Goal: Check status: Check status

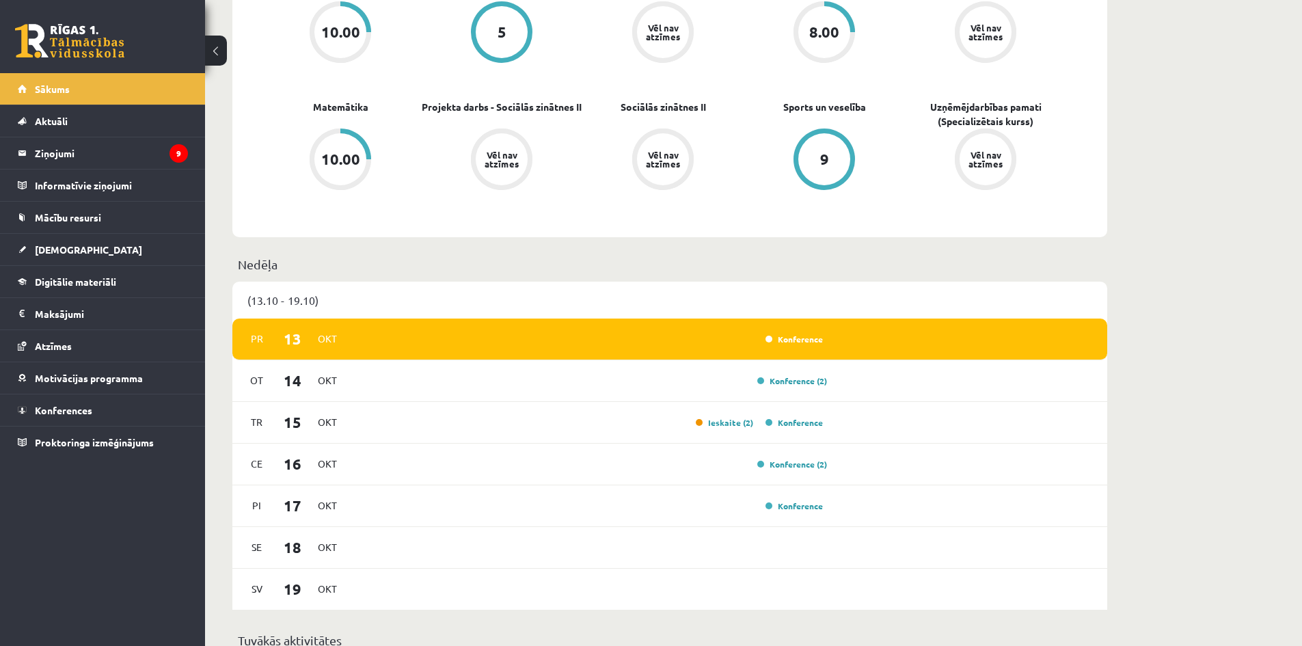
scroll to position [547, 0]
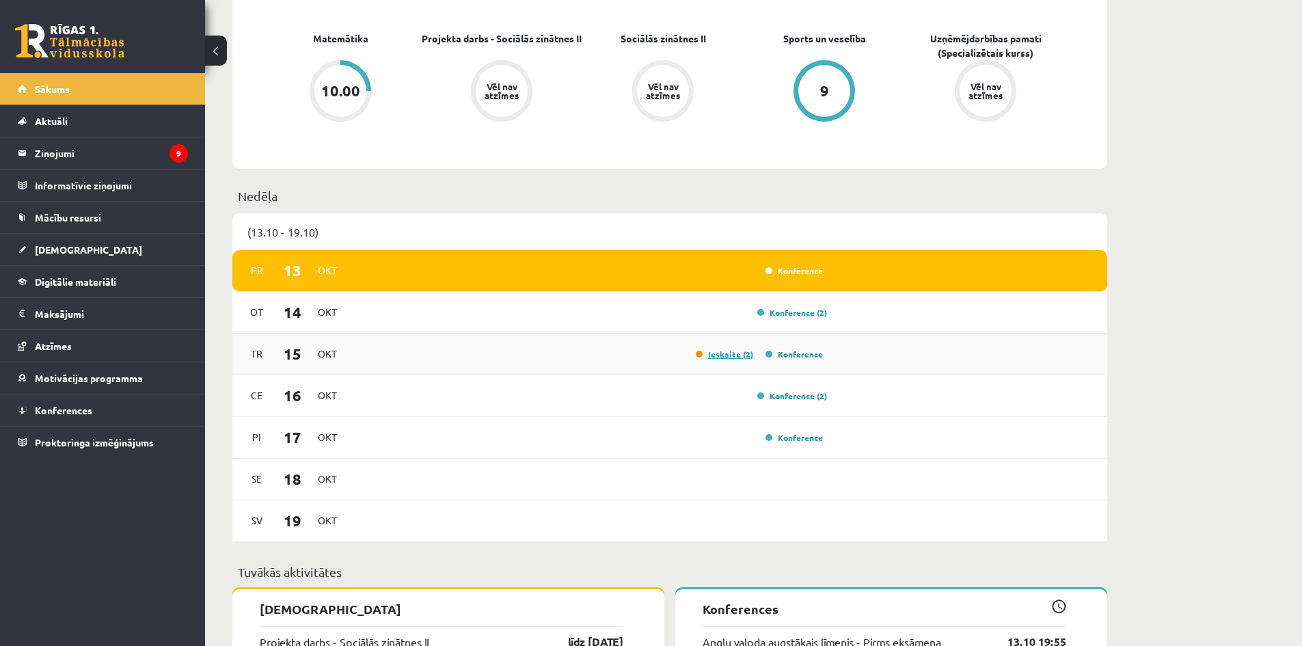
click at [719, 357] on link "Ieskaite (2)" at bounding box center [724, 353] width 57 height 11
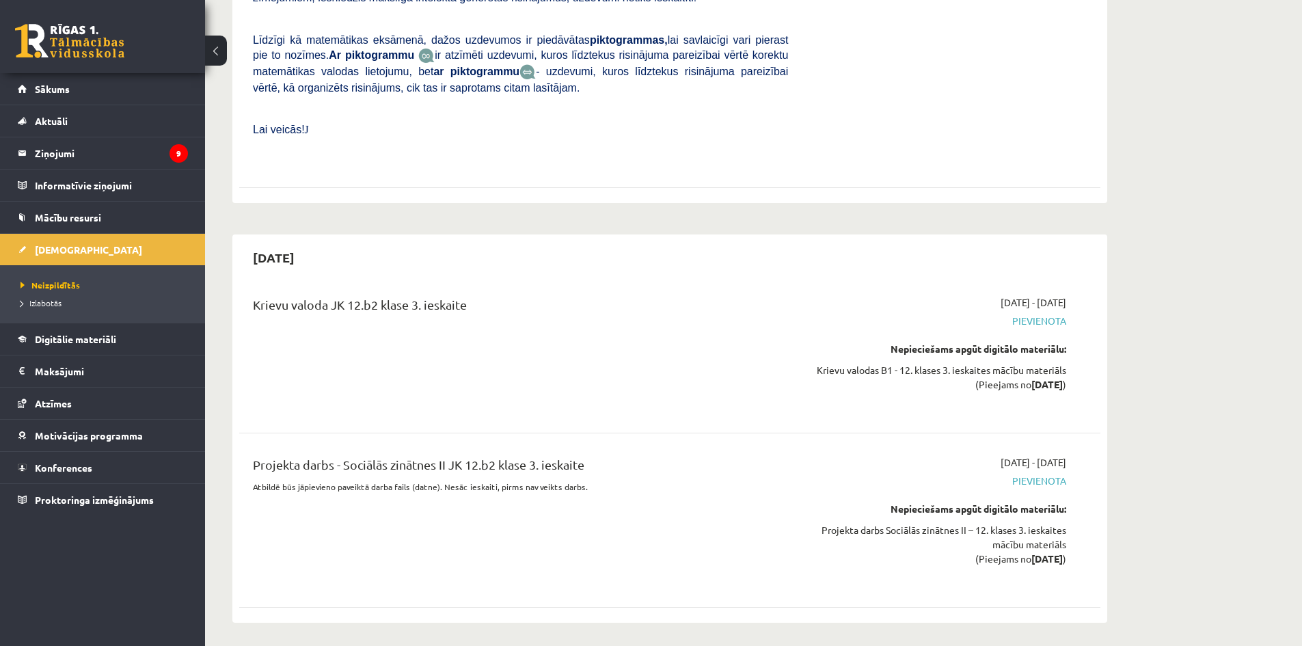
scroll to position [2967, 0]
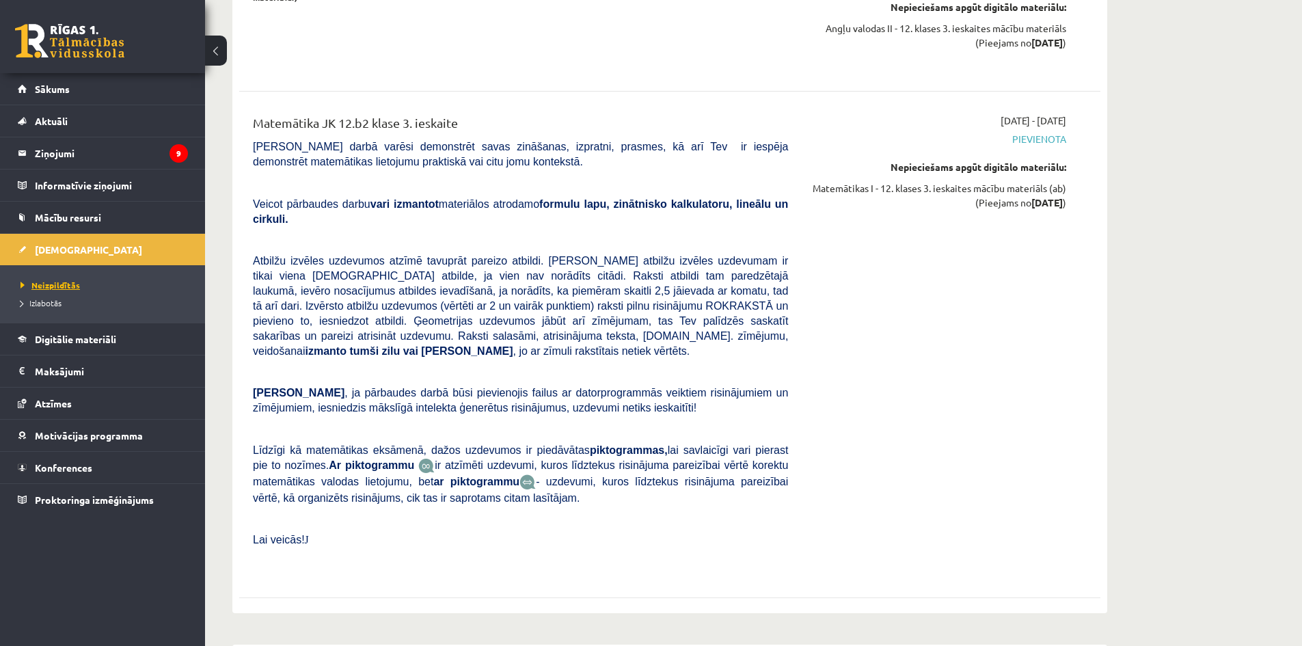
click at [57, 287] on span "Neizpildītās" at bounding box center [49, 284] width 59 height 11
click at [47, 299] on span "Izlabotās" at bounding box center [40, 302] width 41 height 11
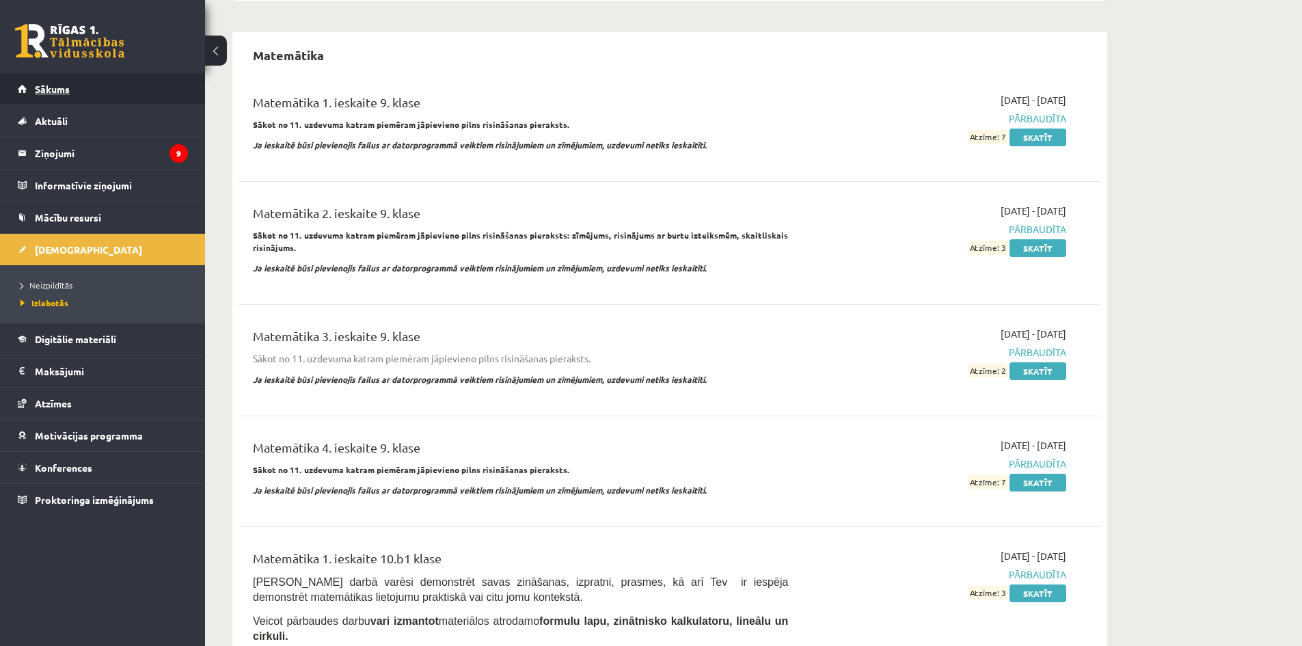
click at [46, 92] on span "Sākums" at bounding box center [52, 89] width 35 height 12
